Goal: Find specific page/section: Find specific page/section

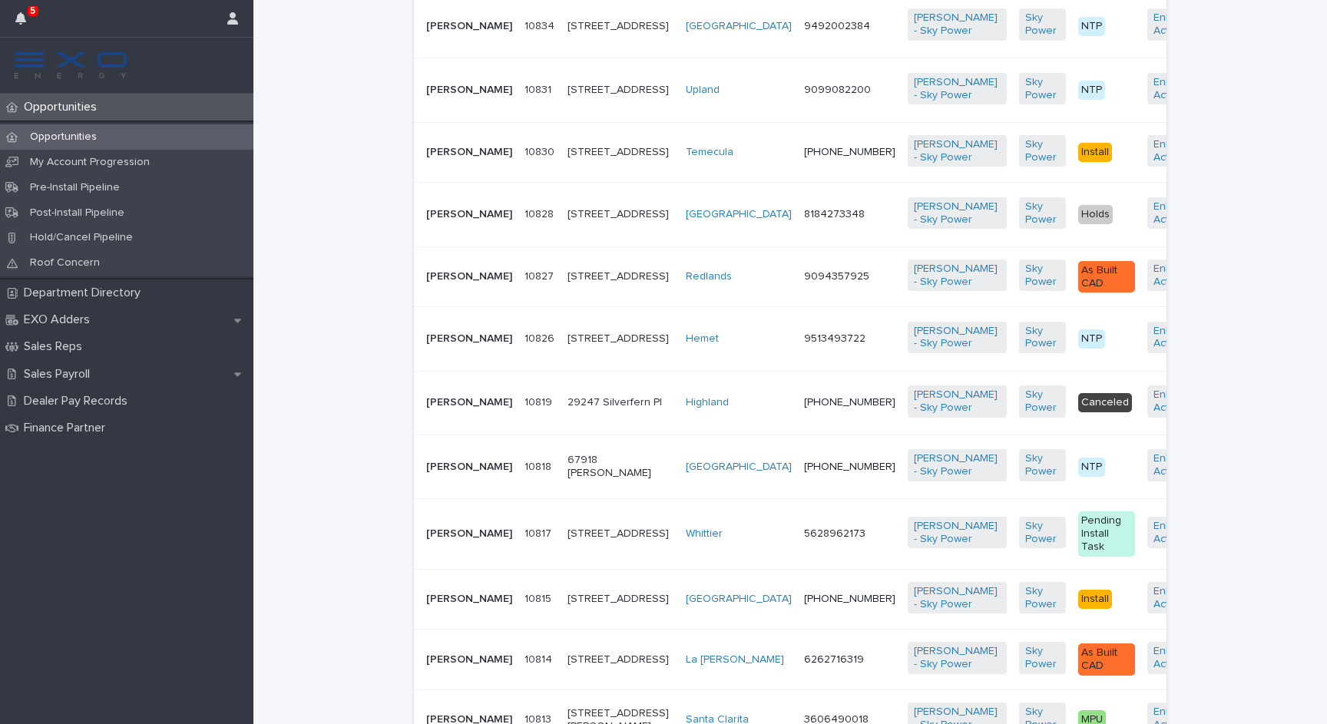
scroll to position [850, 0]
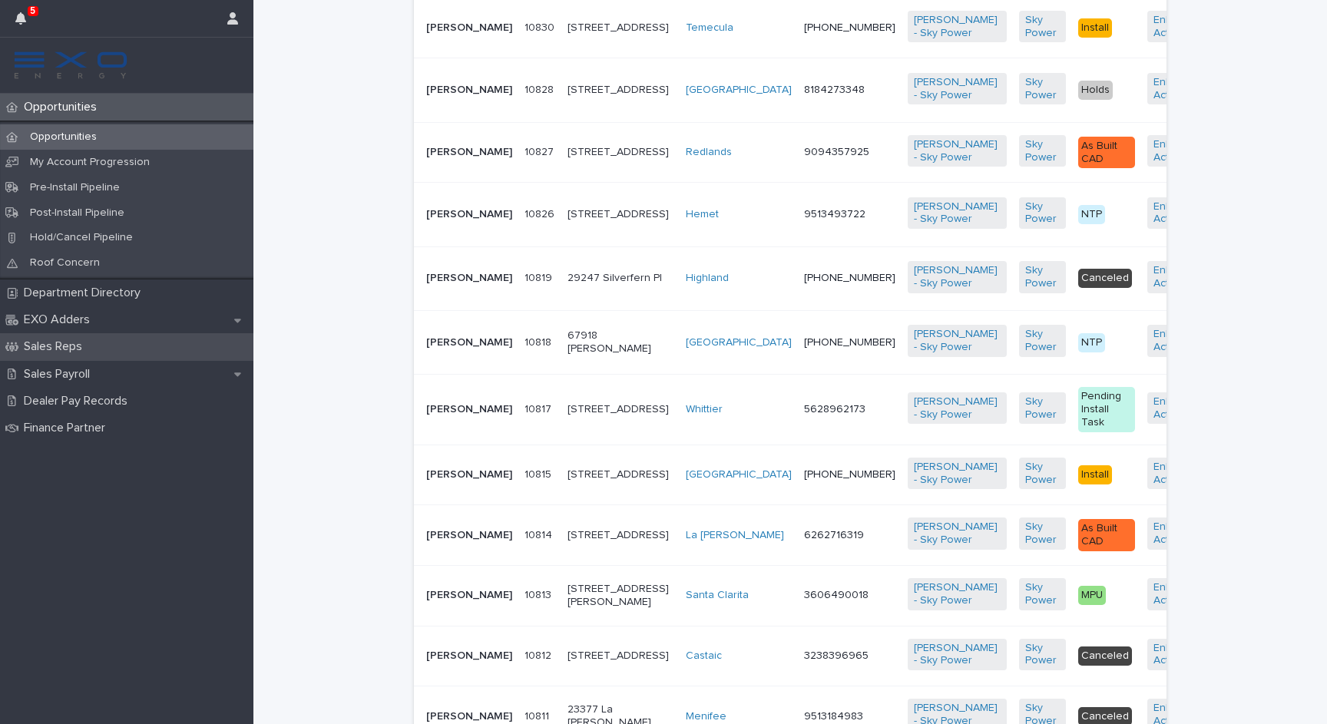
click at [60, 346] on p "Sales Reps" at bounding box center [56, 347] width 77 height 15
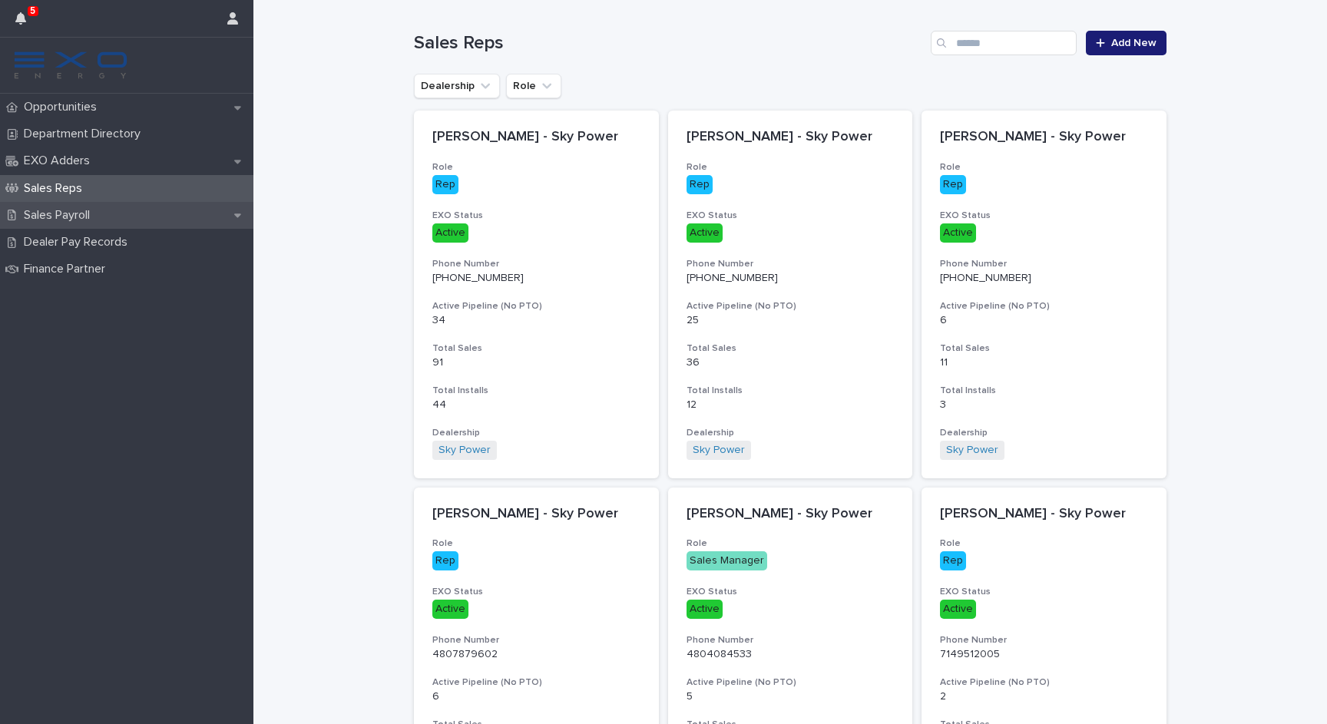
click at [78, 219] on p "Sales Payroll" at bounding box center [60, 215] width 84 height 15
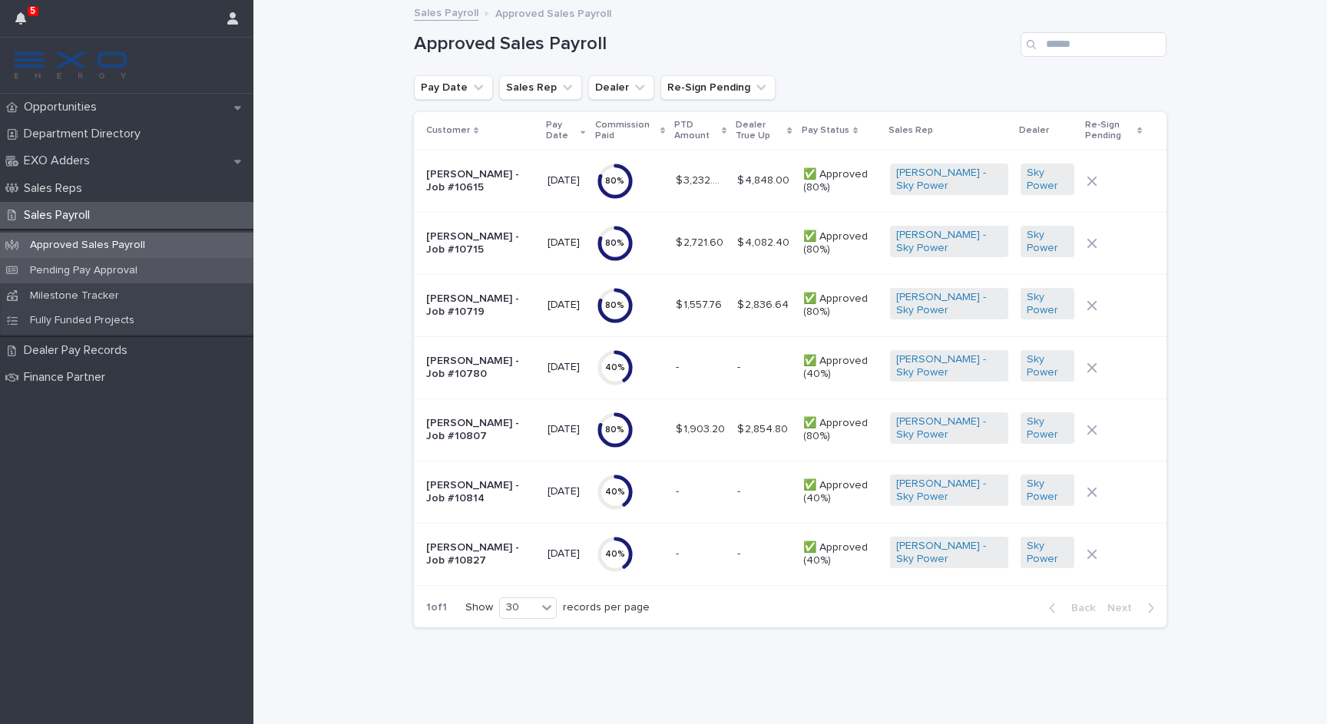
click at [124, 270] on p "Pending Pay Approval" at bounding box center [84, 270] width 132 height 13
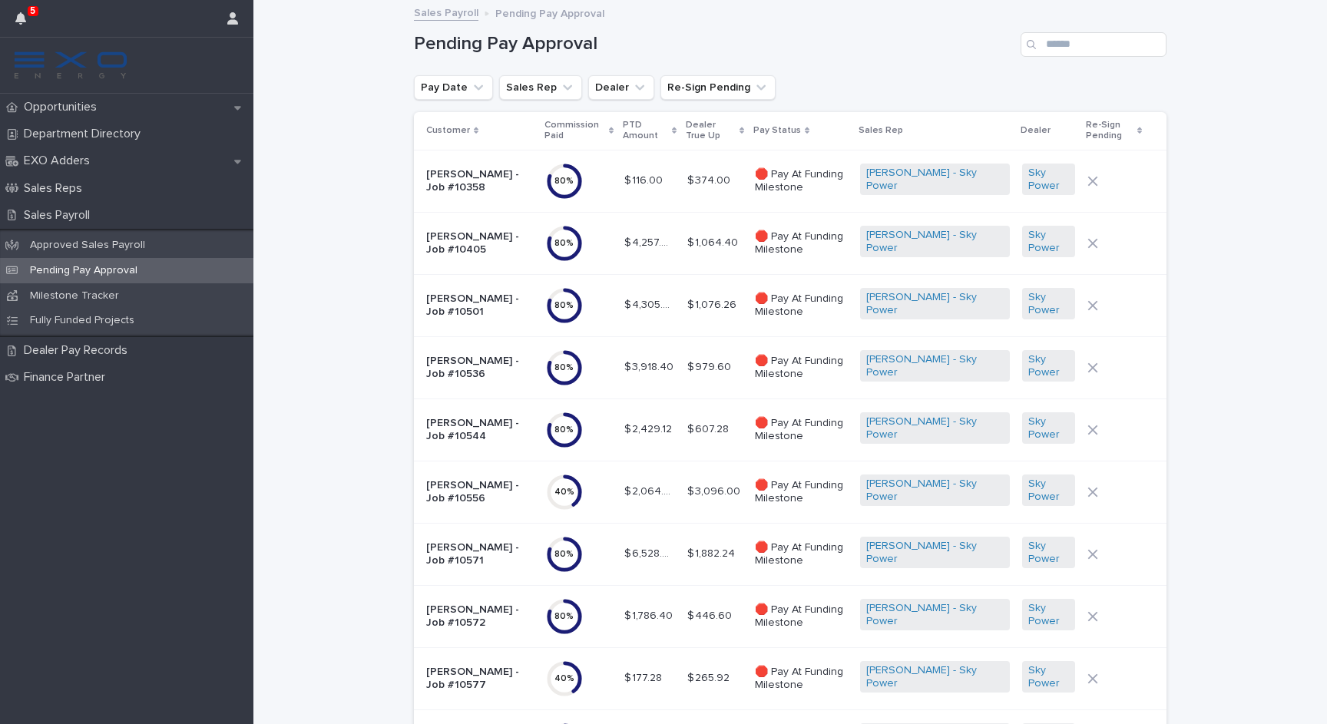
click at [611, 237] on td "80 %" at bounding box center [579, 243] width 79 height 62
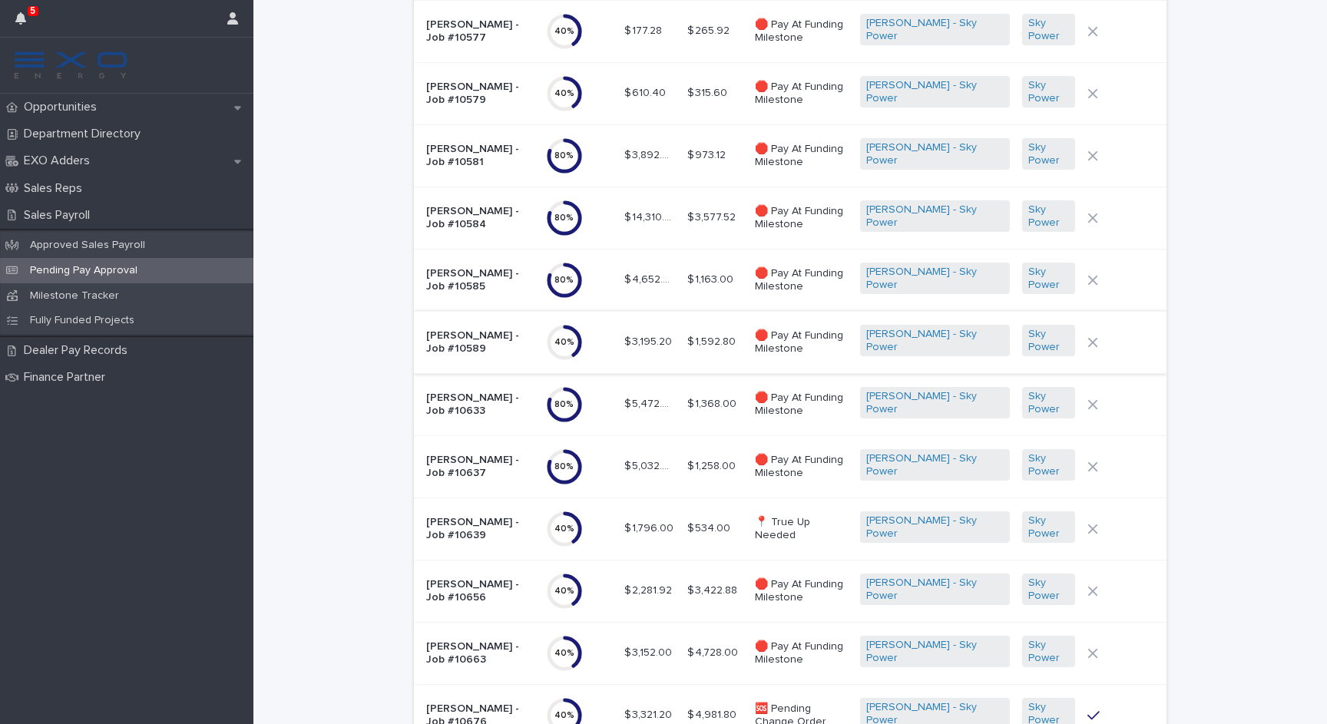
scroll to position [787, 0]
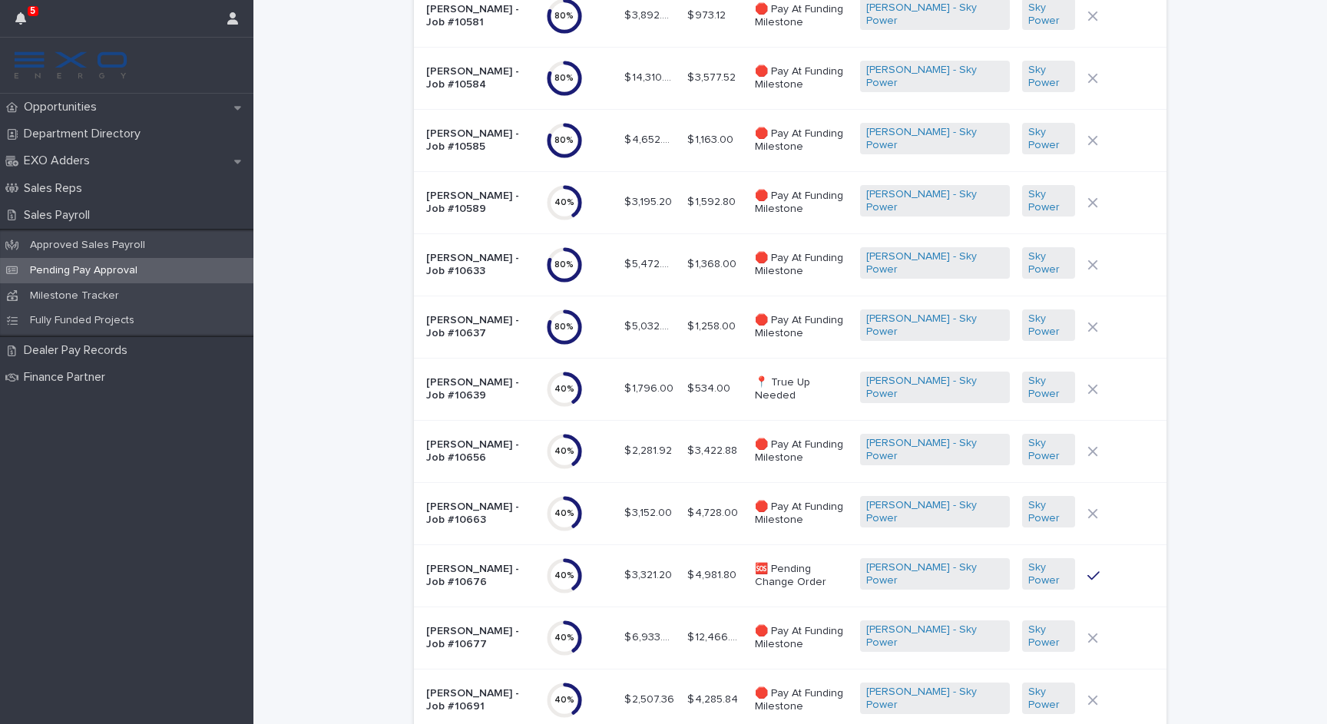
click at [471, 380] on p "[PERSON_NAME] - Job #10639" at bounding box center [480, 389] width 108 height 26
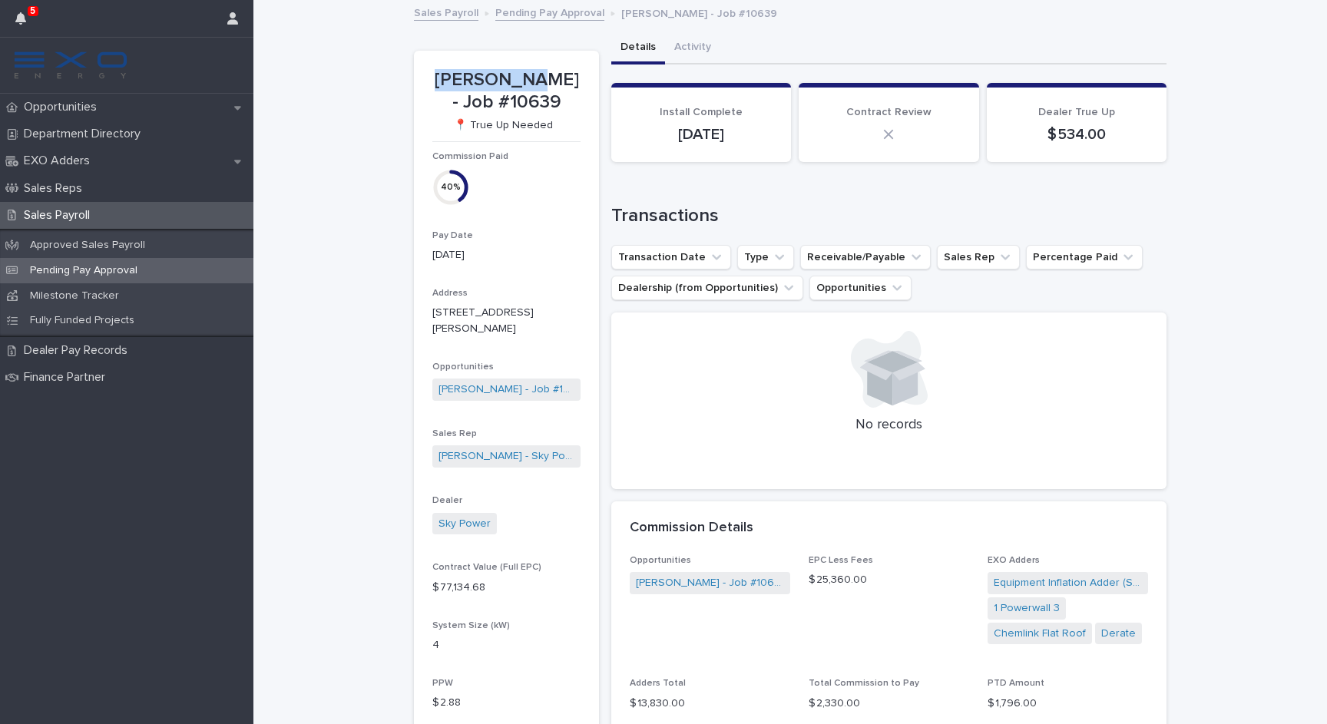
drag, startPoint x: 533, startPoint y: 83, endPoint x: 432, endPoint y: 81, distance: 101.4
click at [432, 81] on section "Mary Koehn - Job #10639 📍 True Up Needed Commission Paid 40 % Pay Date 09/19/20…" at bounding box center [506, 503] width 185 height 905
copy p "Mary Koehn"
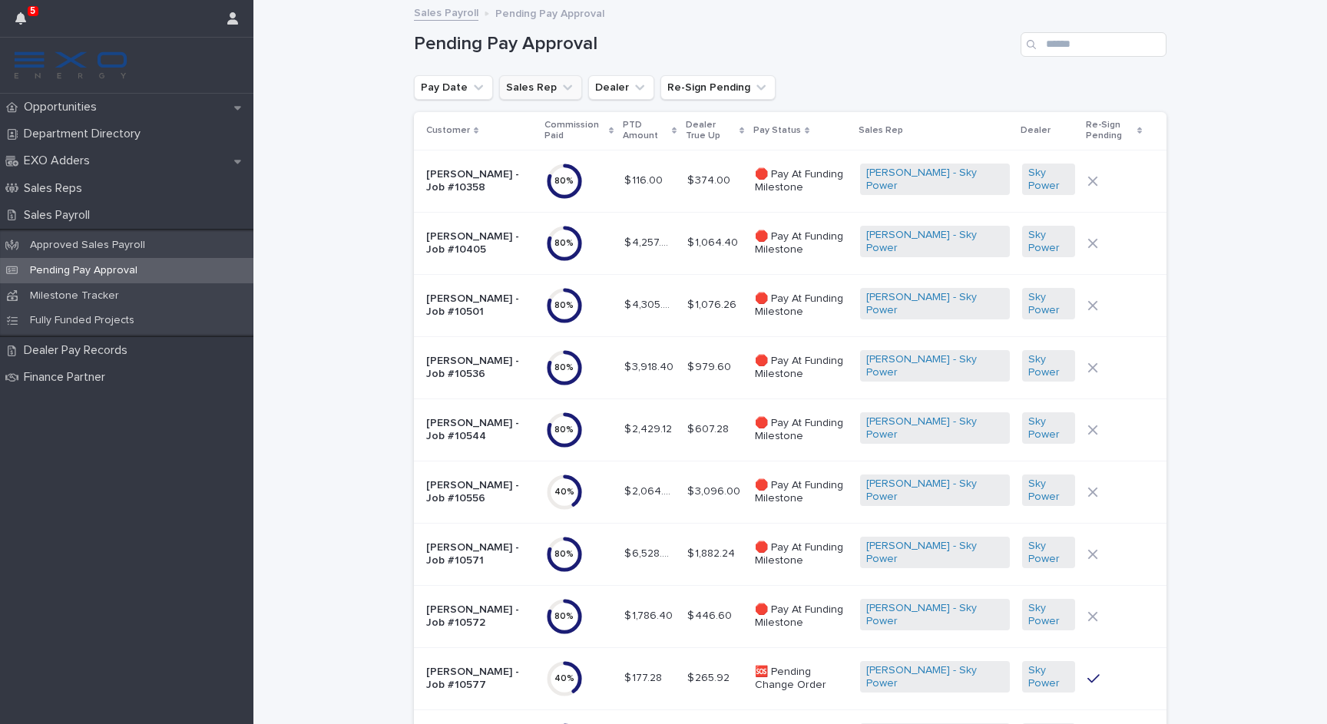
click at [564, 88] on icon "Sales Rep" at bounding box center [567, 87] width 15 height 15
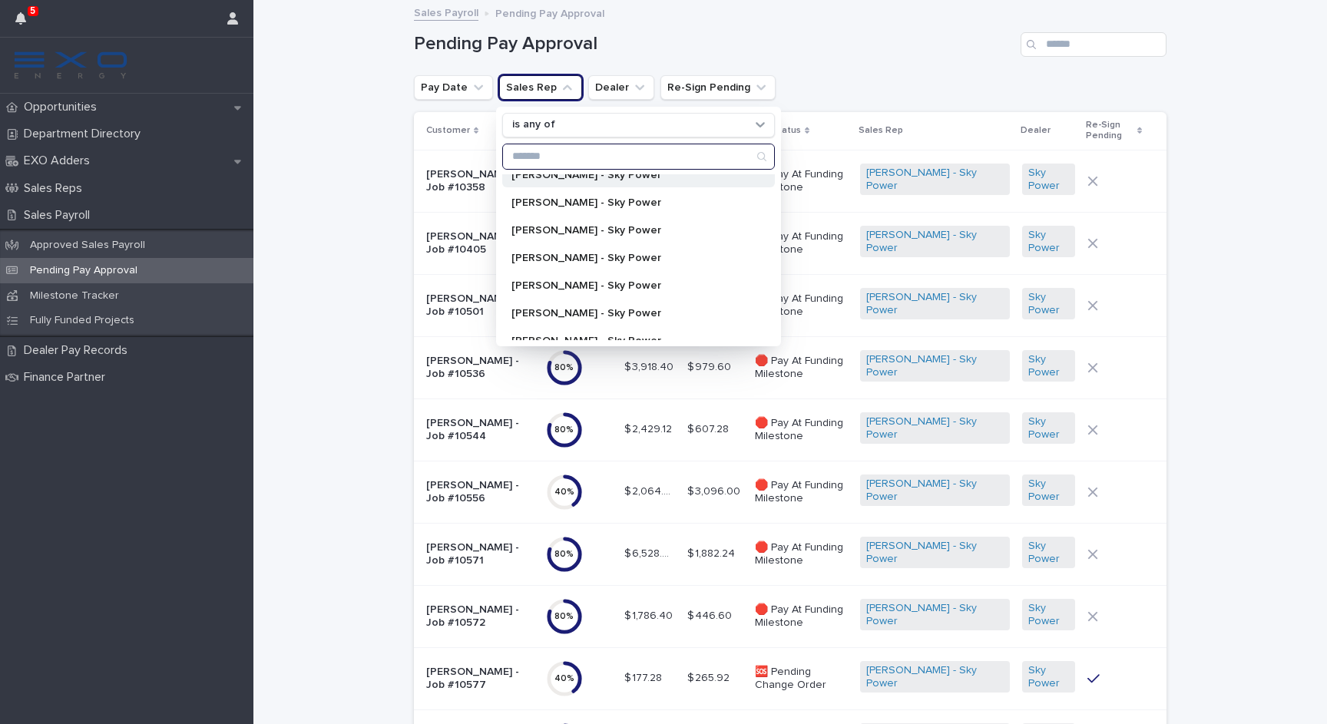
scroll to position [187, 0]
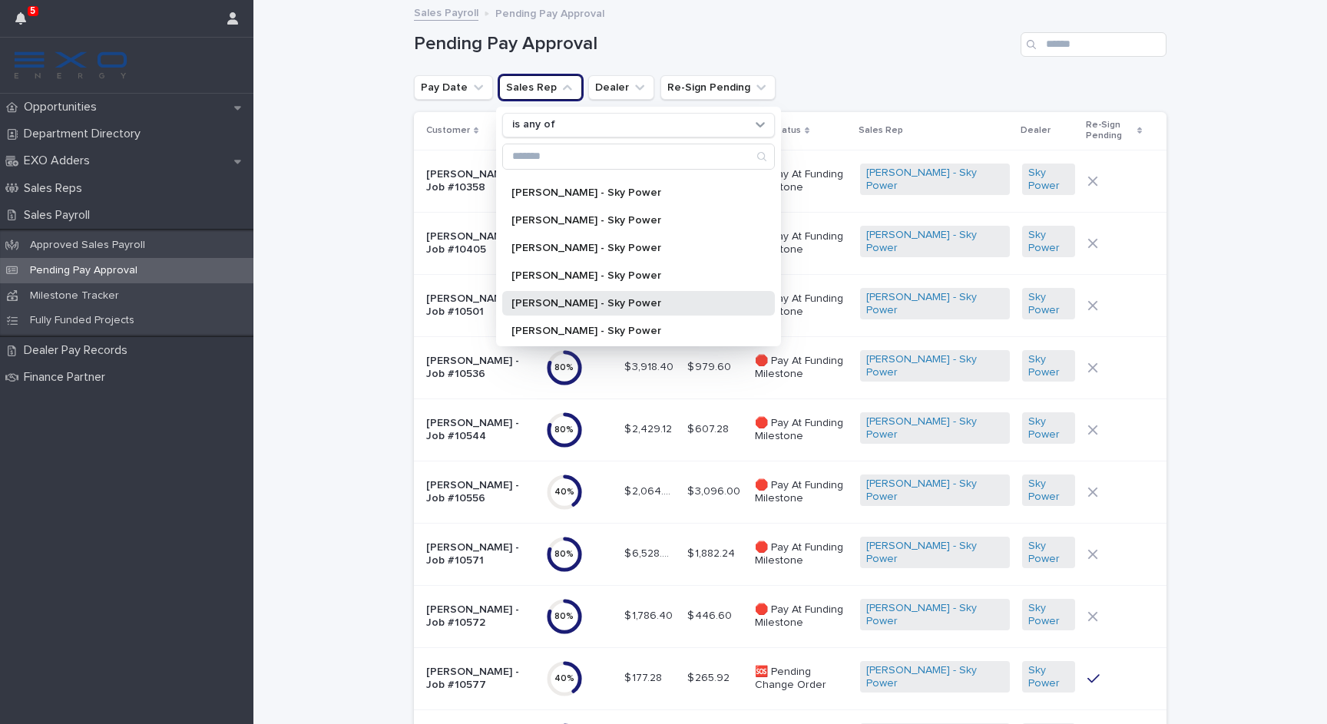
click at [601, 307] on p "[PERSON_NAME] - Sky Power" at bounding box center [631, 303] width 239 height 11
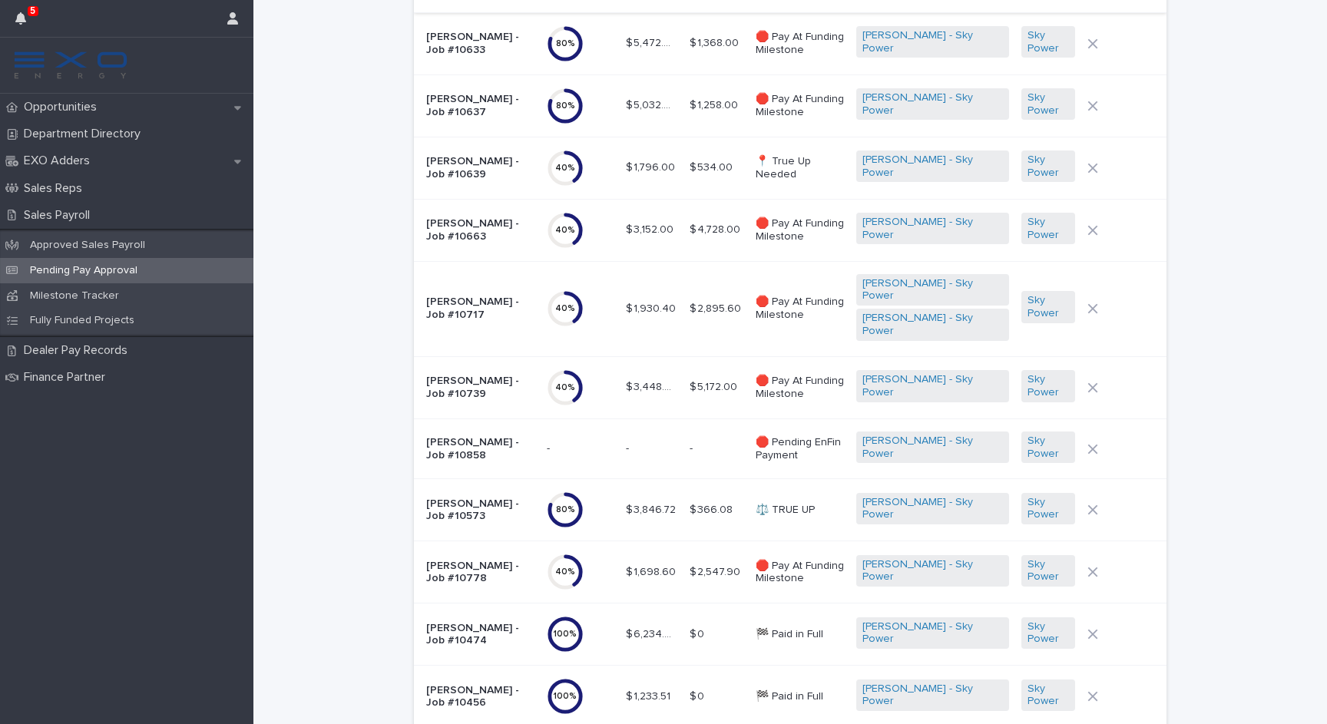
scroll to position [1069, 0]
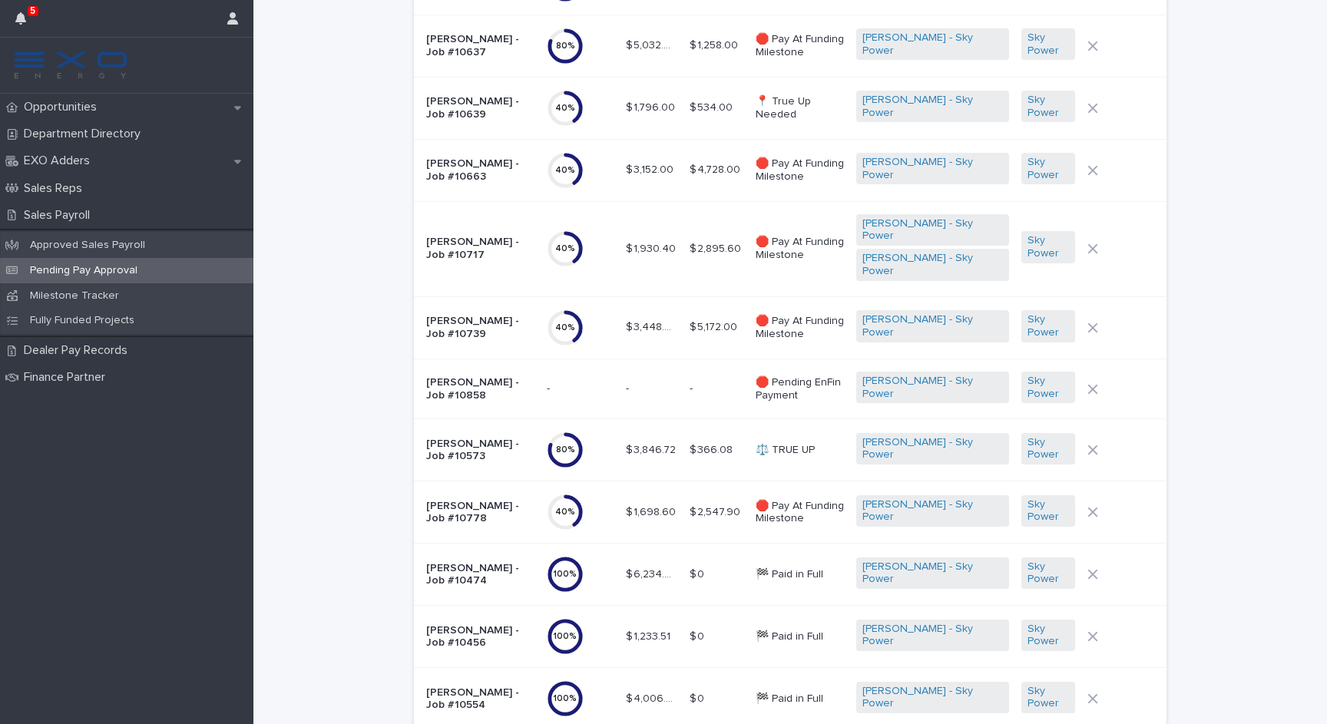
click at [690, 503] on p "$ 2,547.90" at bounding box center [717, 511] width 54 height 16
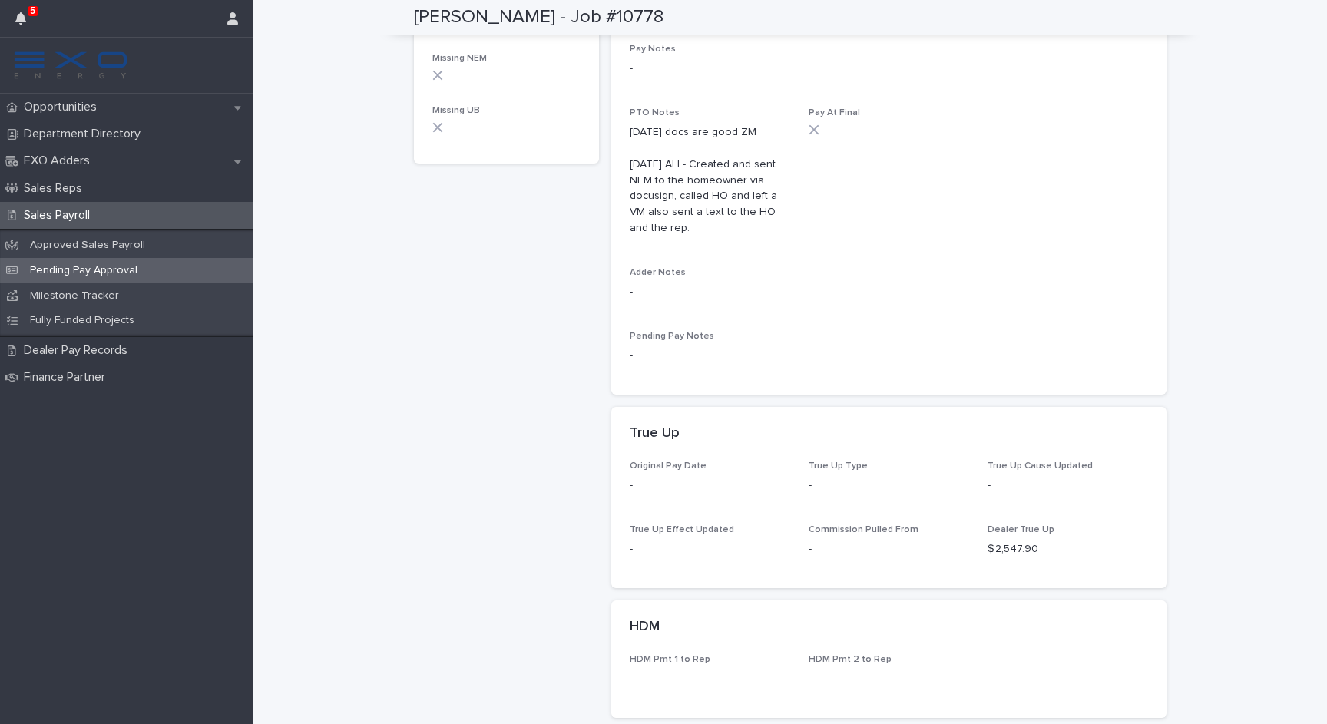
scroll to position [779, 0]
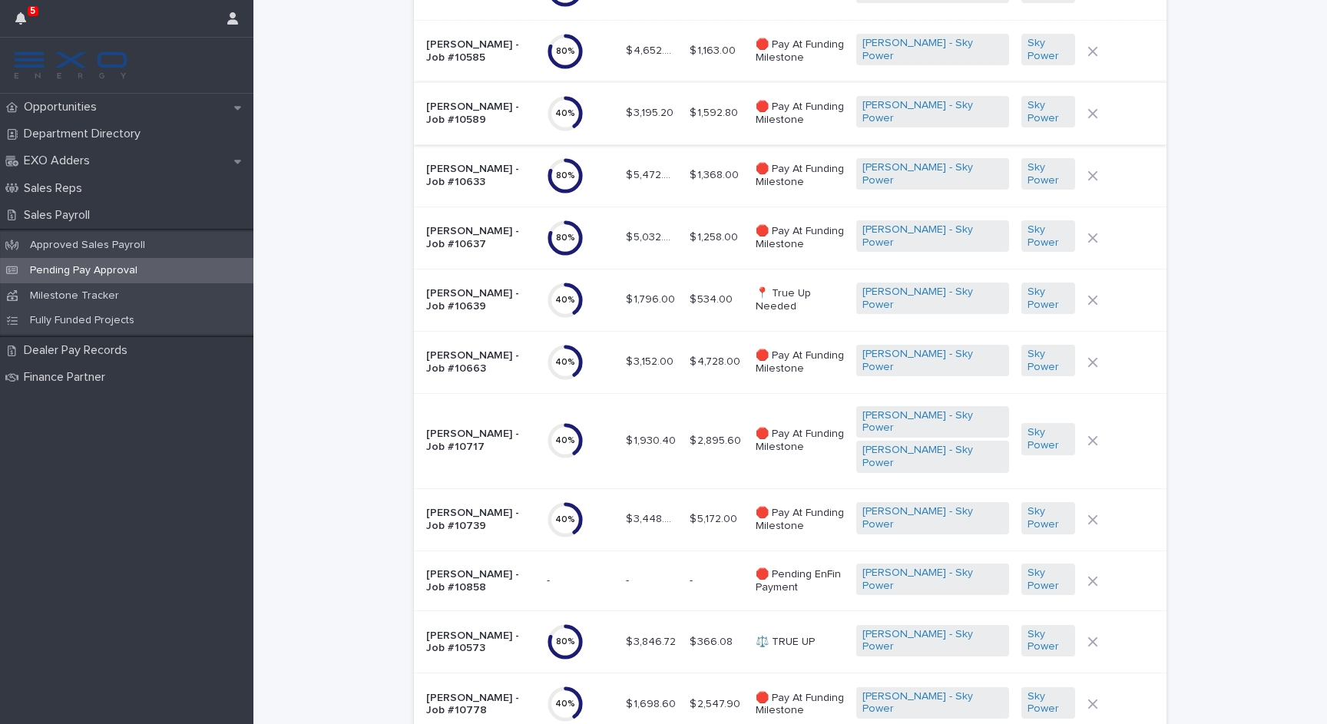
scroll to position [920, 0]
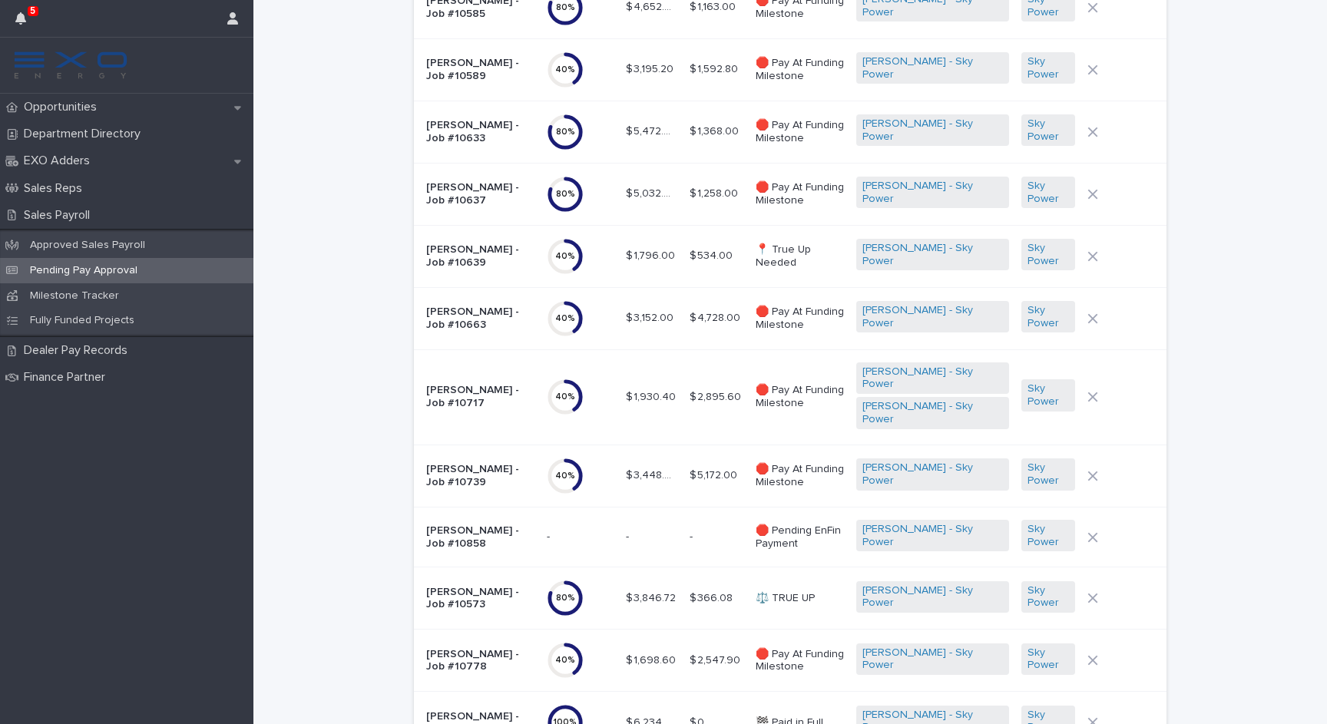
click at [452, 525] on p "Carlos Sosa - Job #10858" at bounding box center [480, 538] width 108 height 26
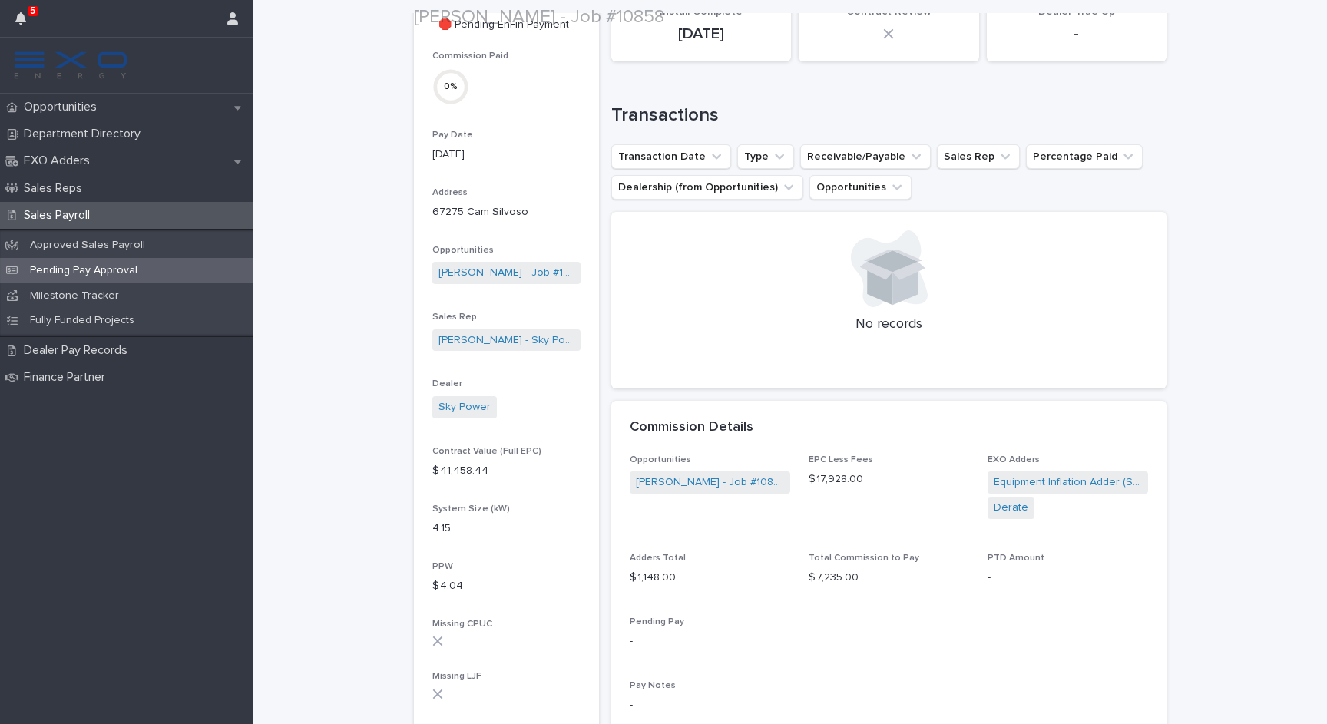
scroll to position [112, 0]
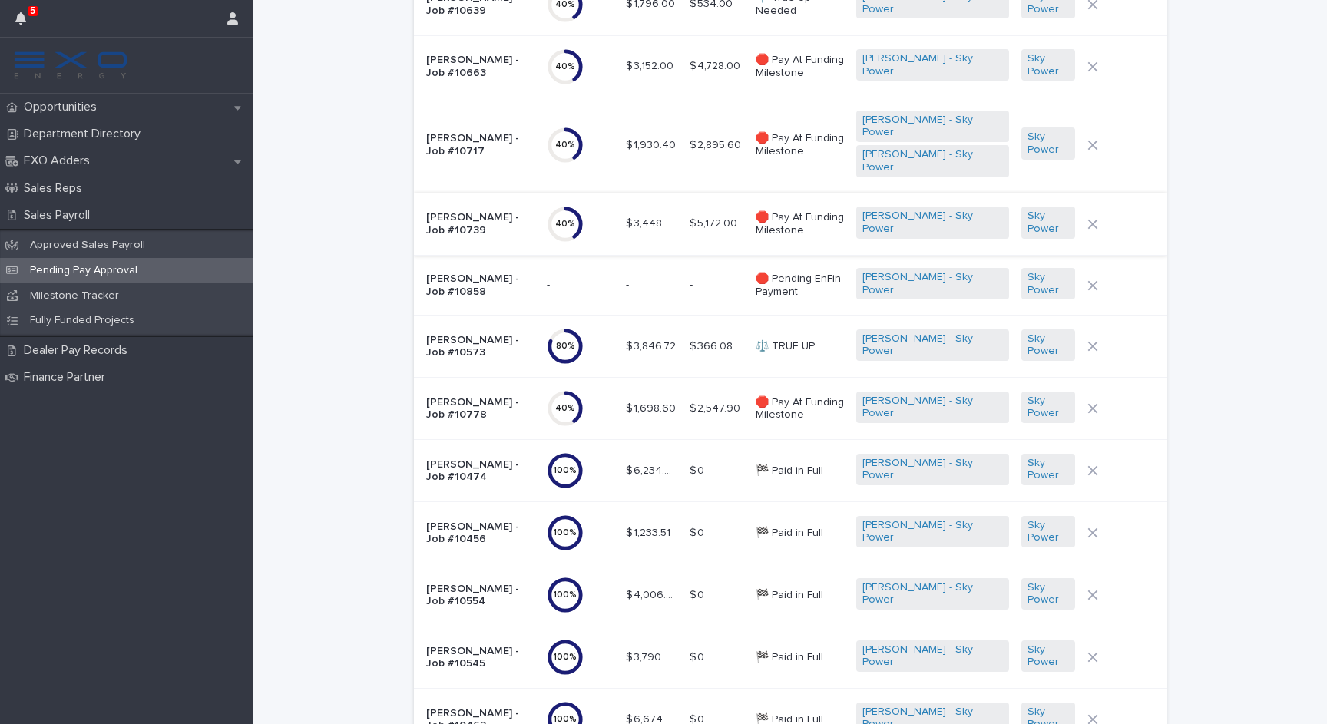
scroll to position [1287, 0]
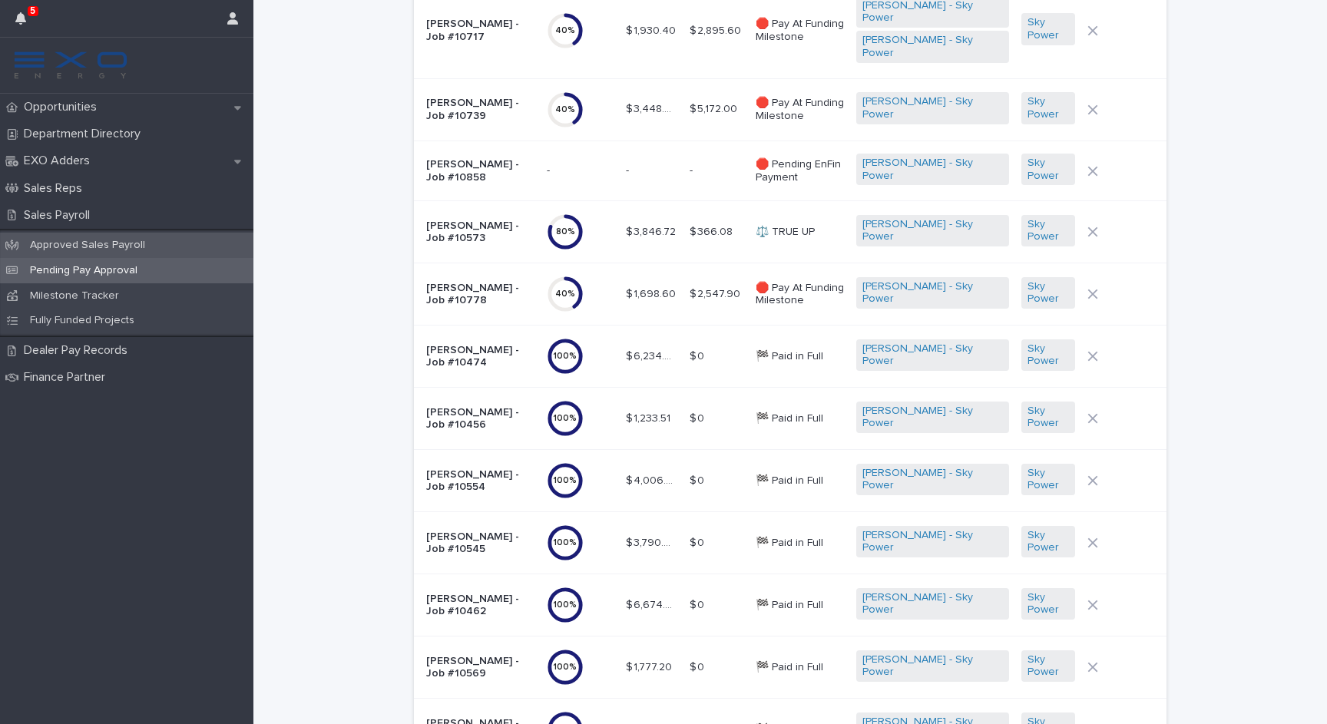
click at [116, 250] on p "Approved Sales Payroll" at bounding box center [88, 245] width 140 height 13
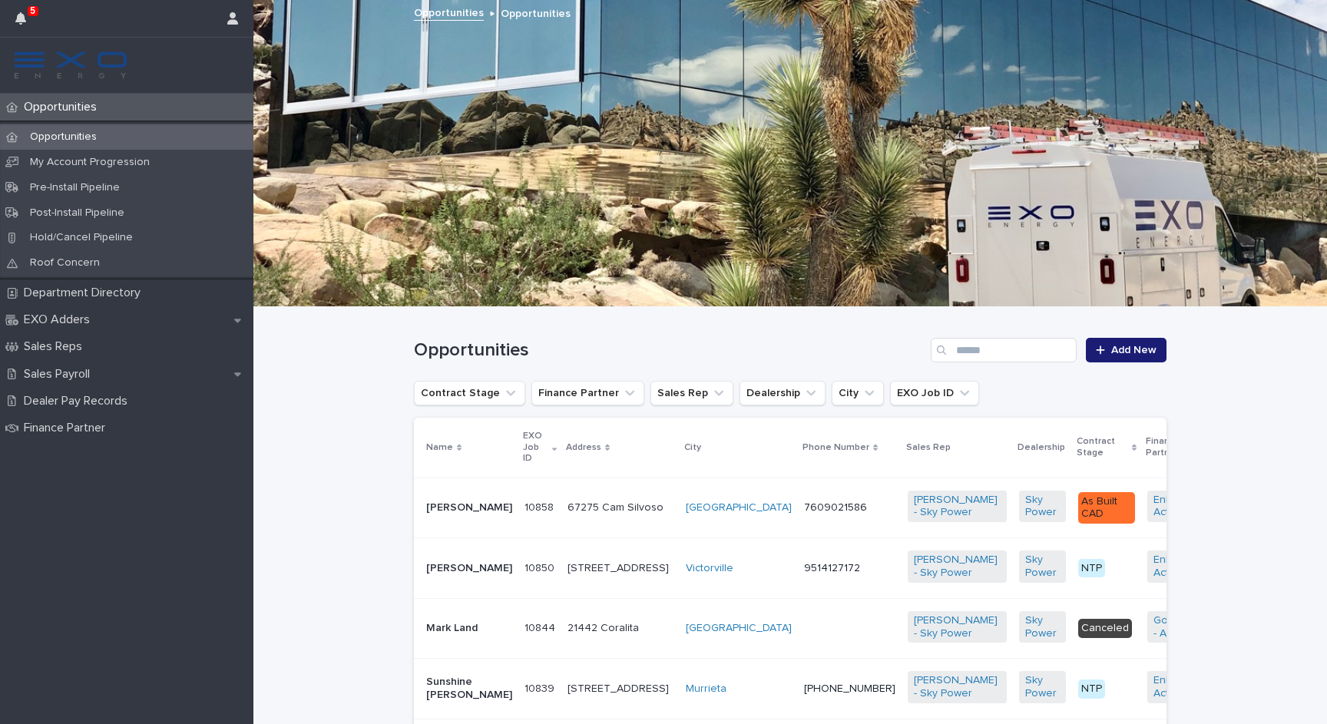
click at [97, 106] on p "Opportunities" at bounding box center [63, 107] width 91 height 15
click at [92, 131] on p "Opportunities" at bounding box center [63, 137] width 91 height 13
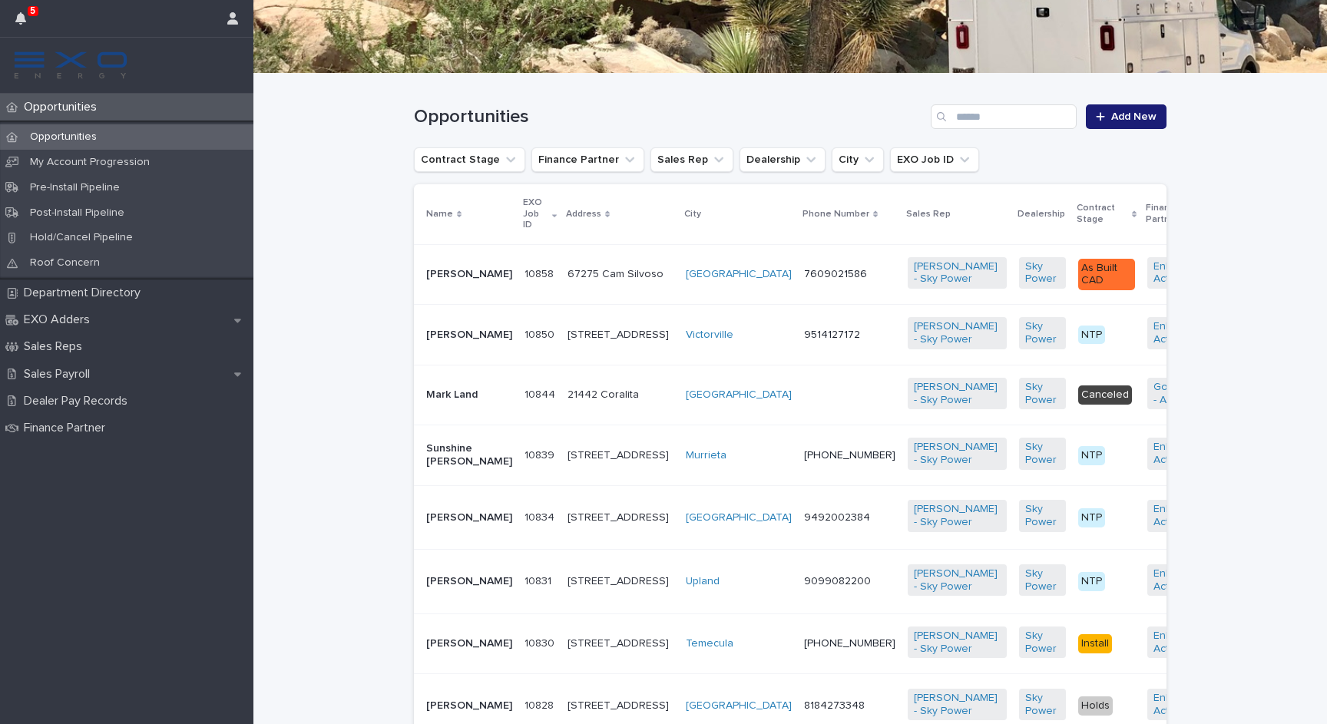
scroll to position [210, 0]
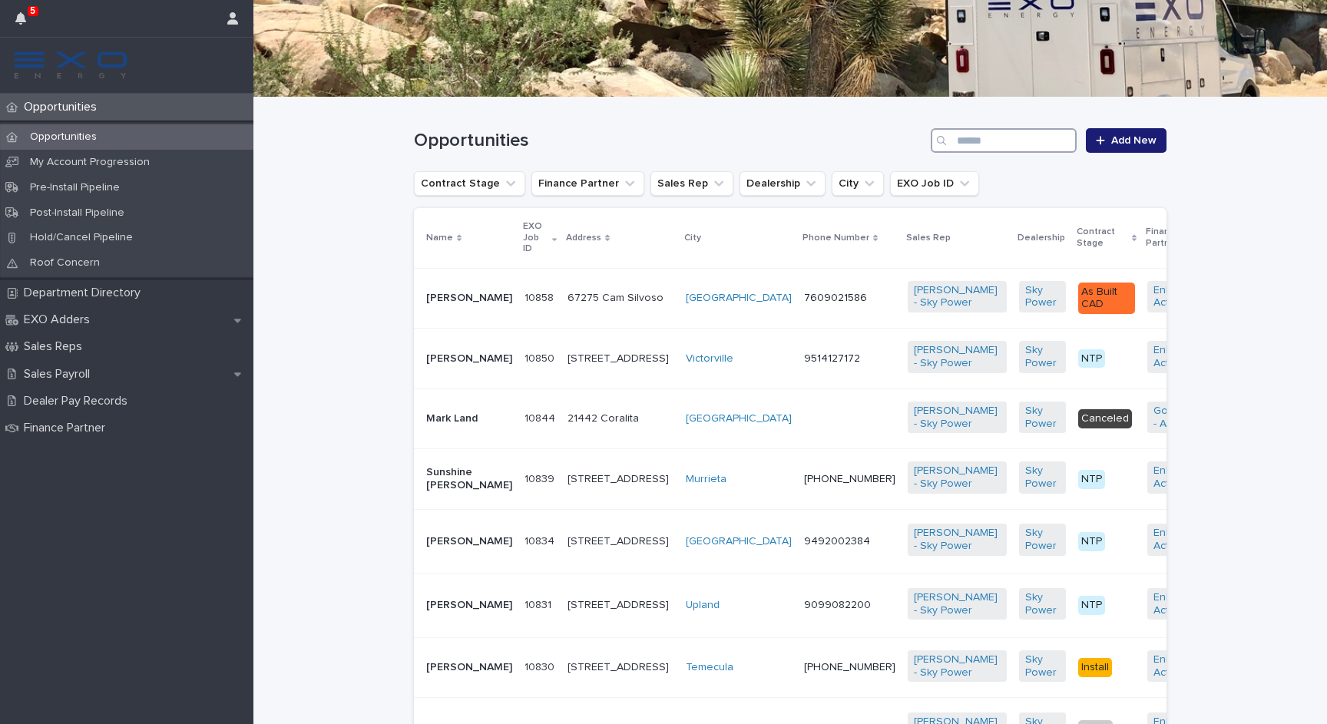
click at [1045, 141] on input "Search" at bounding box center [1004, 140] width 146 height 25
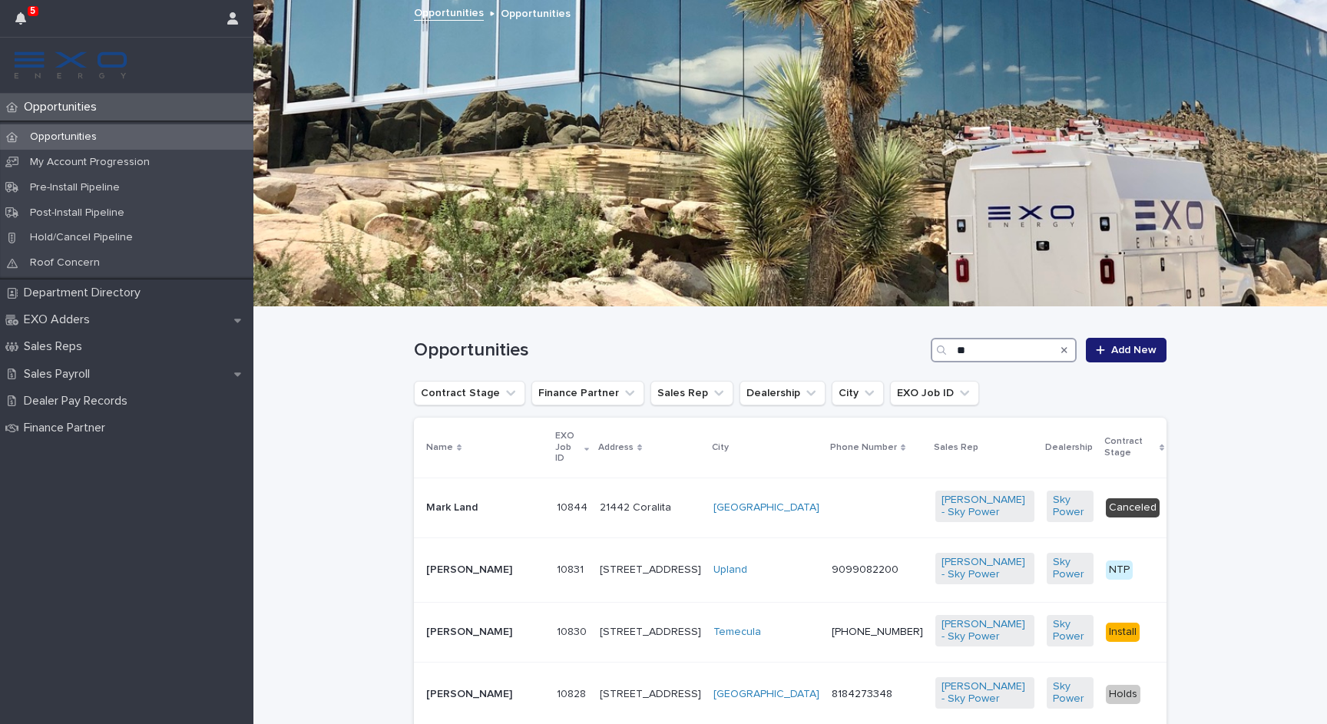
type input "*"
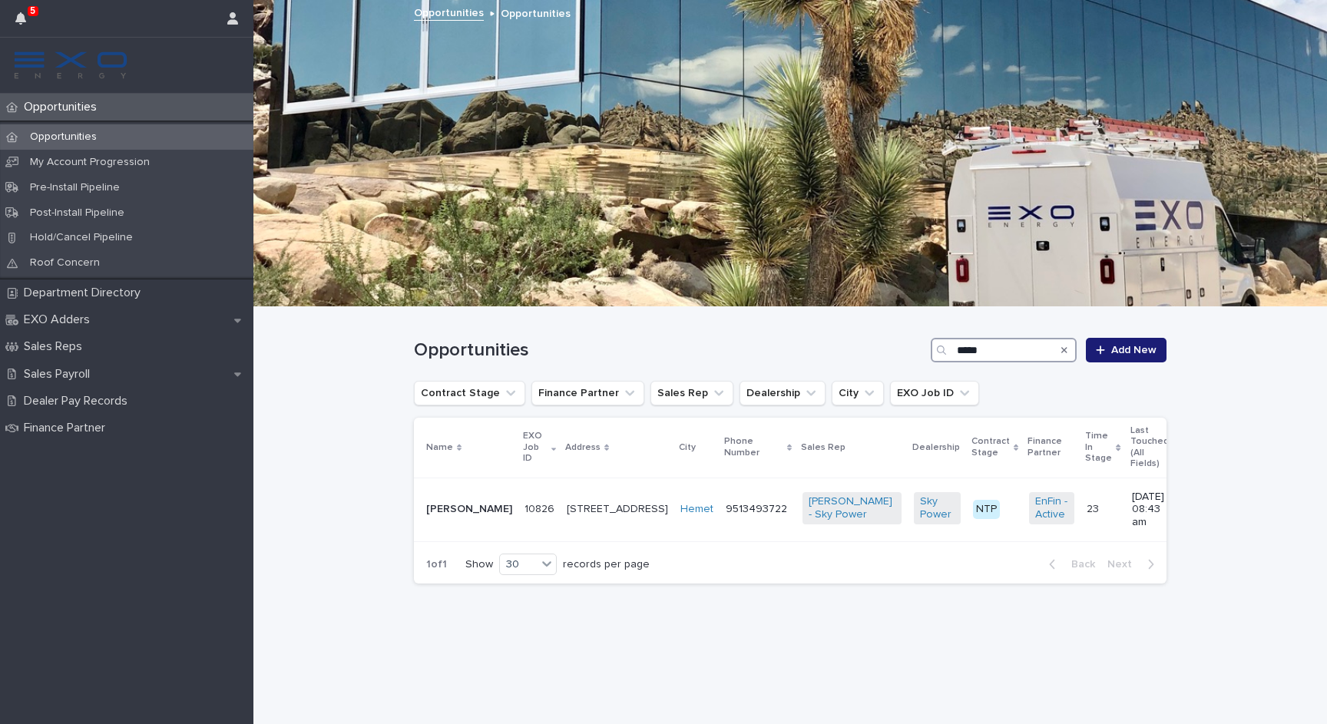
type input "*****"
click at [455, 505] on p "[PERSON_NAME]" at bounding box center [469, 509] width 86 height 13
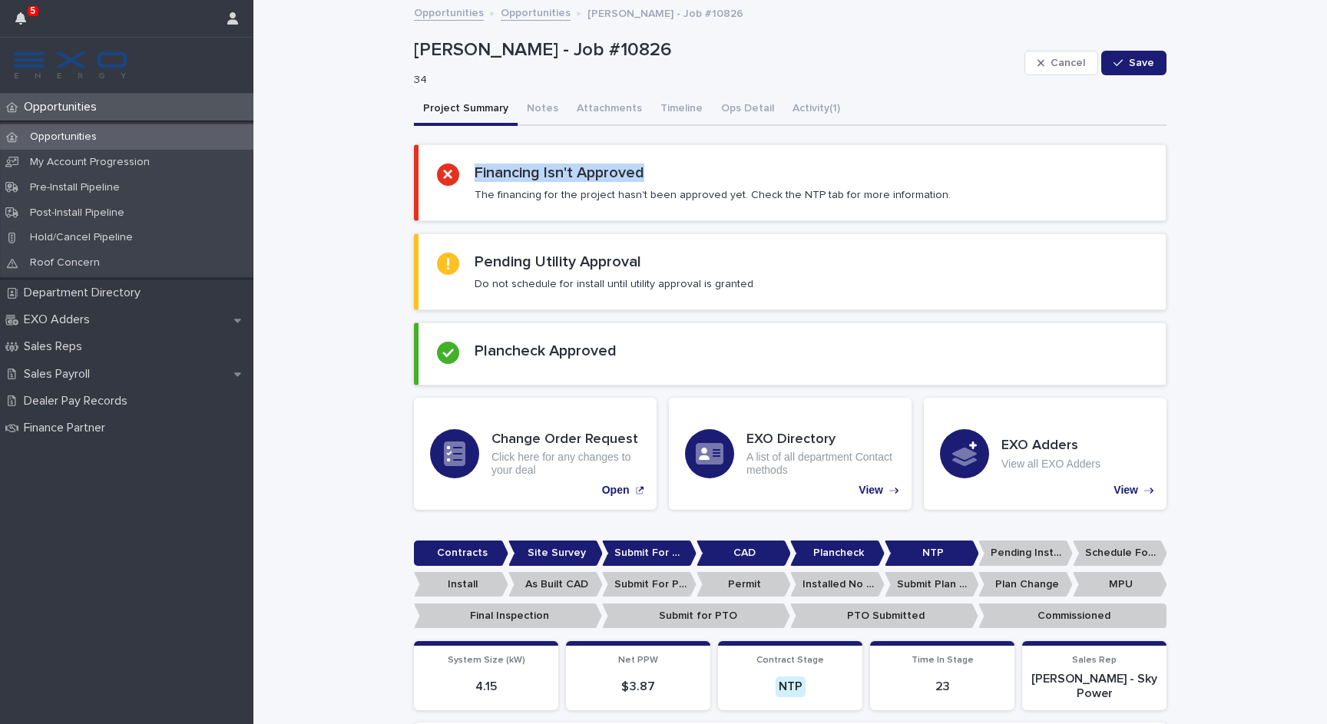
drag, startPoint x: 645, startPoint y: 171, endPoint x: 473, endPoint y: 174, distance: 172.1
click at [473, 174] on div "Financing Isn't Approved The financing for the project hasn't been approved yet…" at bounding box center [792, 183] width 711 height 38
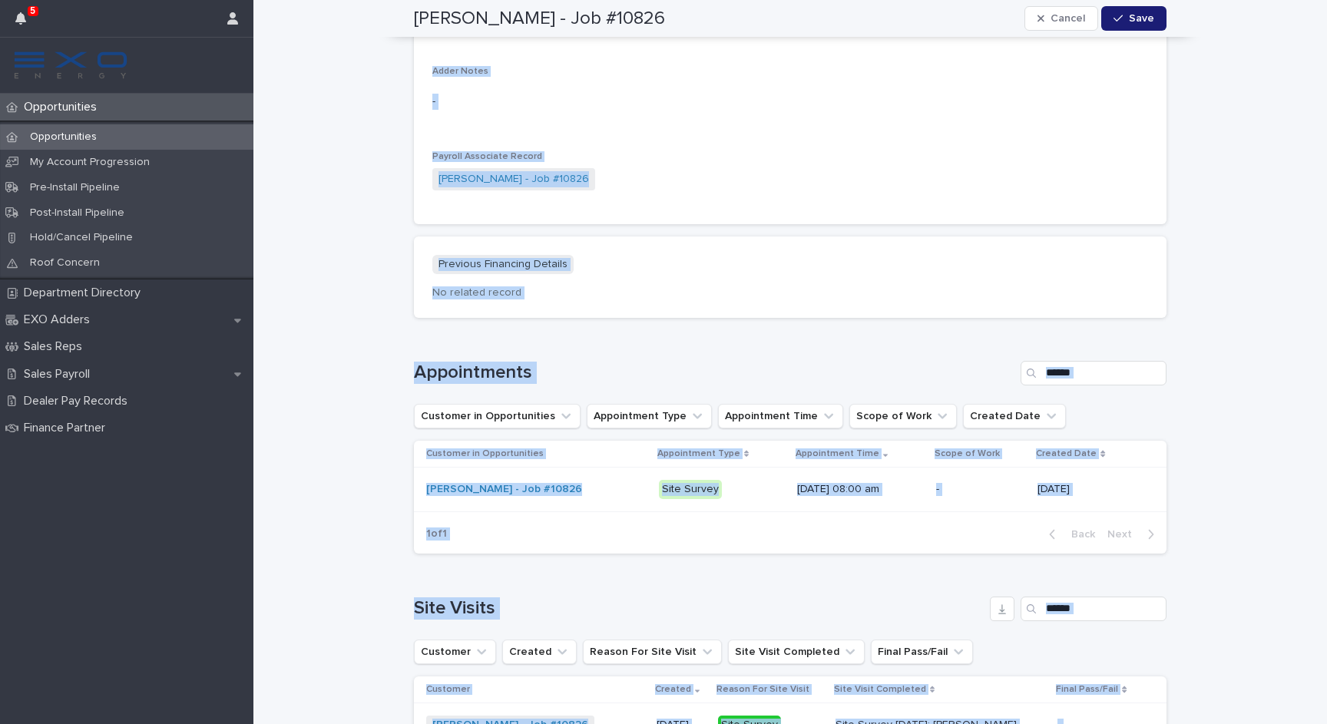
scroll to position [1941, 0]
